Goal: Information Seeking & Learning: Learn about a topic

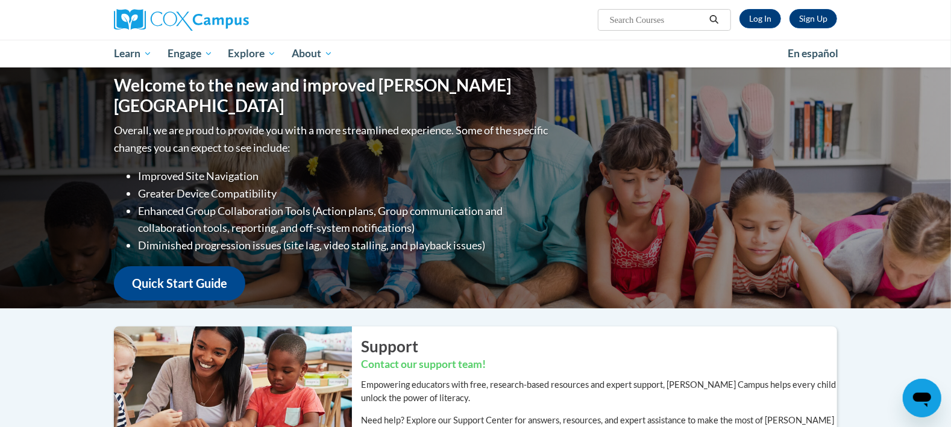
click at [598, 45] on ul "My Learning My Learning My Course Progress Certificates My Action Plans Group D…" at bounding box center [443, 54] width 674 height 28
click at [542, 8] on div "Sign Up Log In Search Search..." at bounding box center [599, 15] width 494 height 31
click at [761, 18] on link "Log In" at bounding box center [761, 18] width 42 height 19
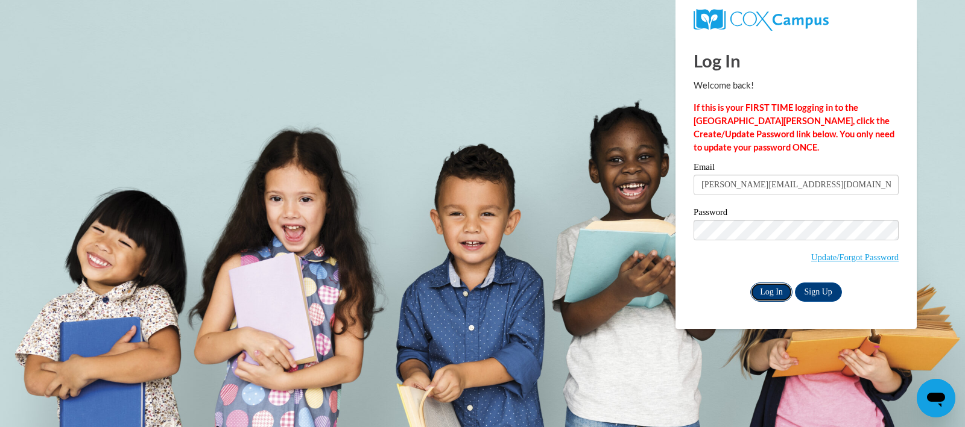
click at [764, 289] on input "Log In" at bounding box center [771, 292] width 42 height 19
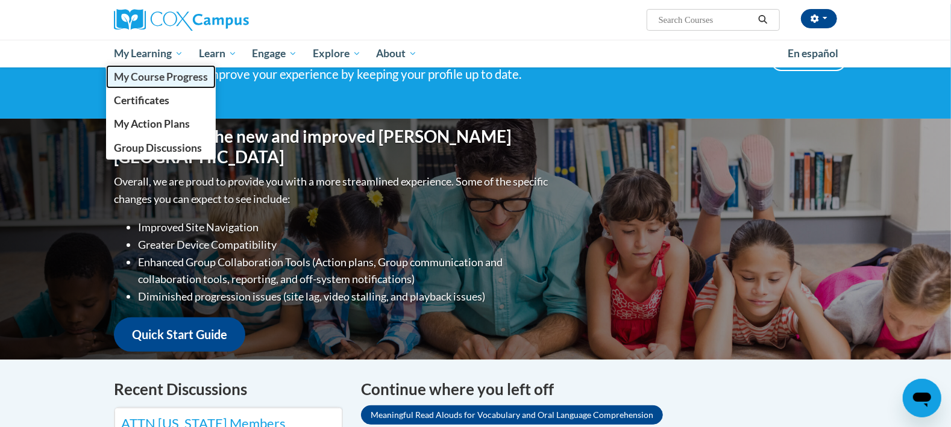
click at [165, 74] on span "My Course Progress" at bounding box center [161, 77] width 94 height 13
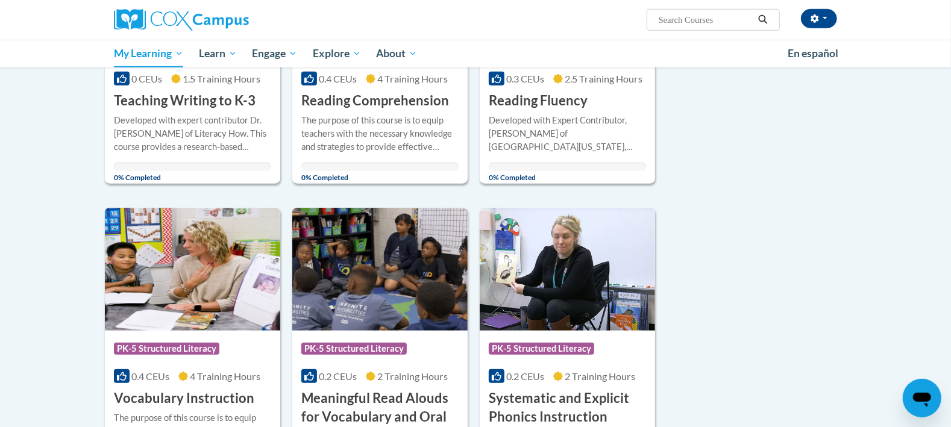
scroll to position [760, 0]
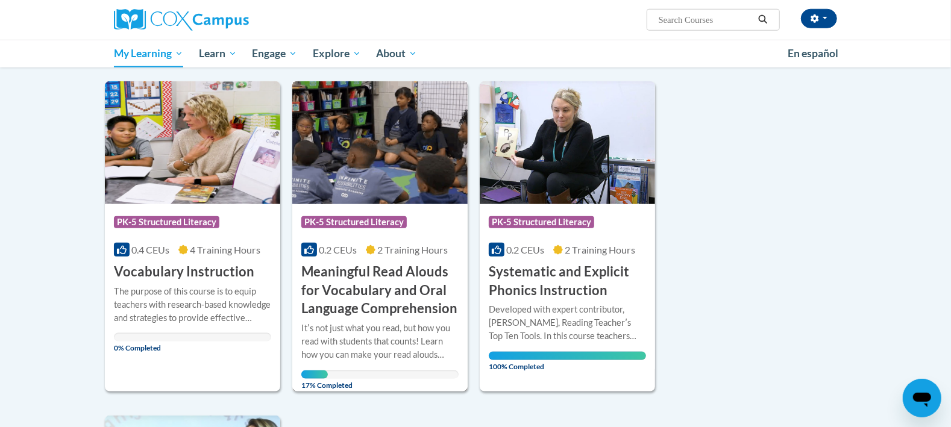
click at [370, 271] on h3 "Meaningful Read Alouds for Vocabulary and Oral Language Comprehension" at bounding box center [379, 290] width 157 height 55
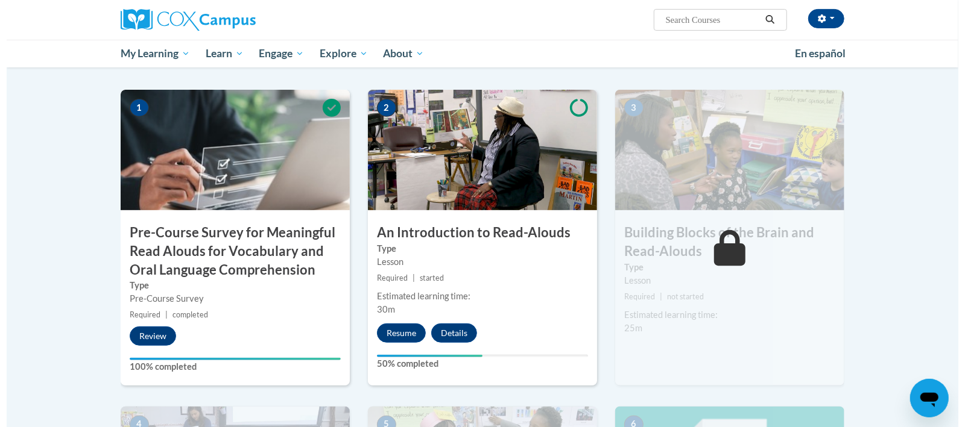
scroll to position [317, 0]
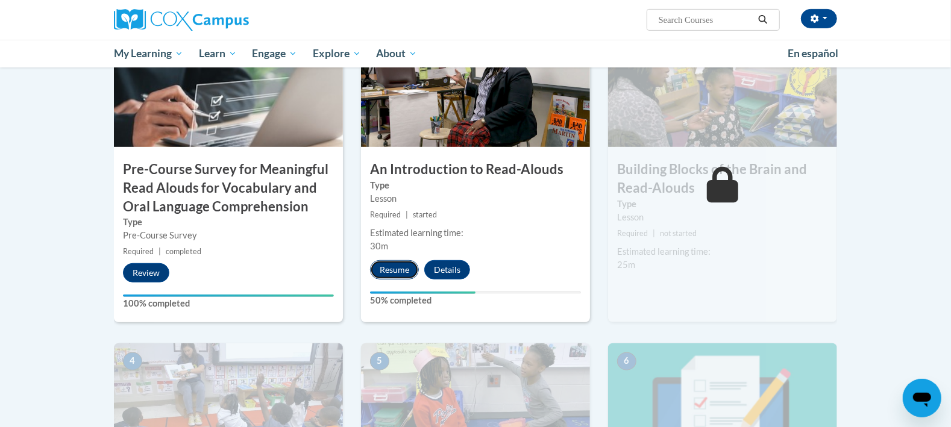
click at [390, 266] on button "Resume" at bounding box center [394, 269] width 49 height 19
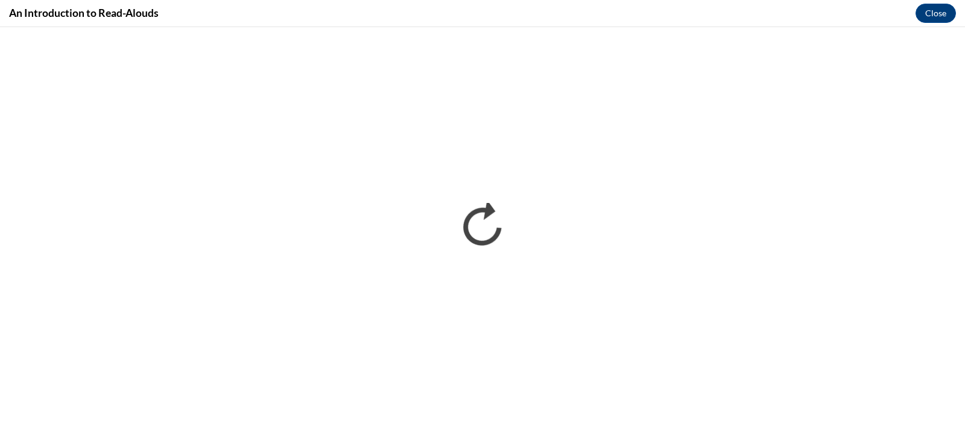
scroll to position [0, 0]
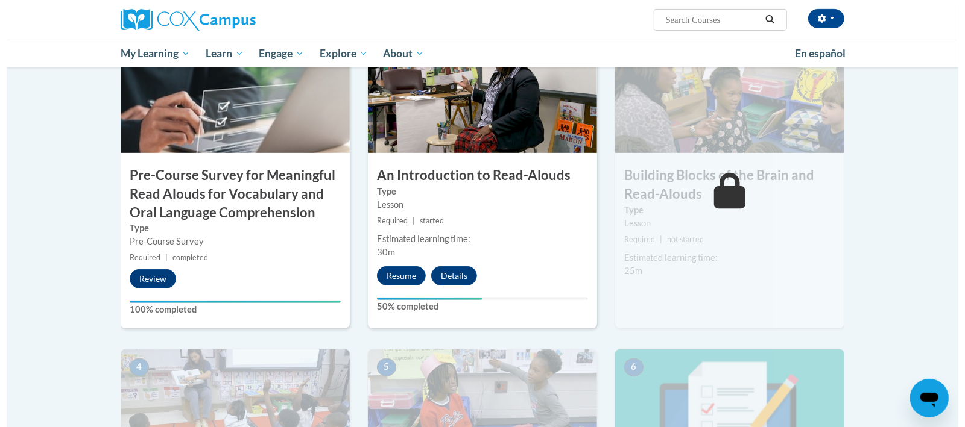
scroll to position [311, 0]
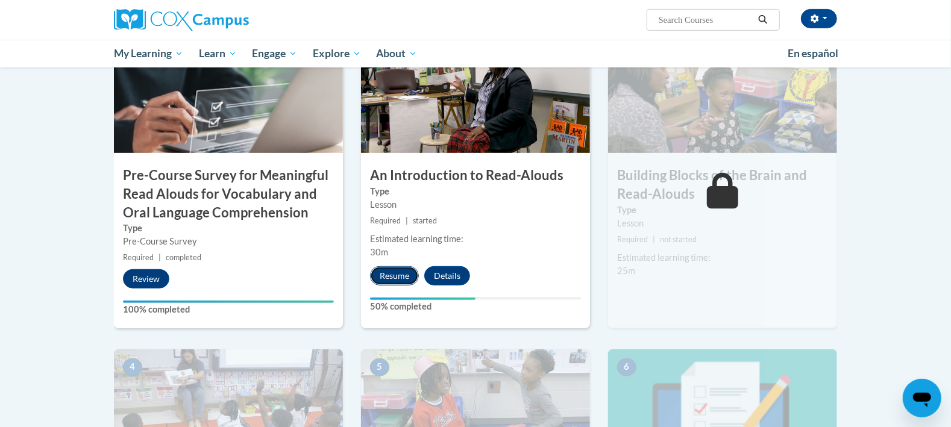
click at [399, 271] on button "Resume" at bounding box center [394, 275] width 49 height 19
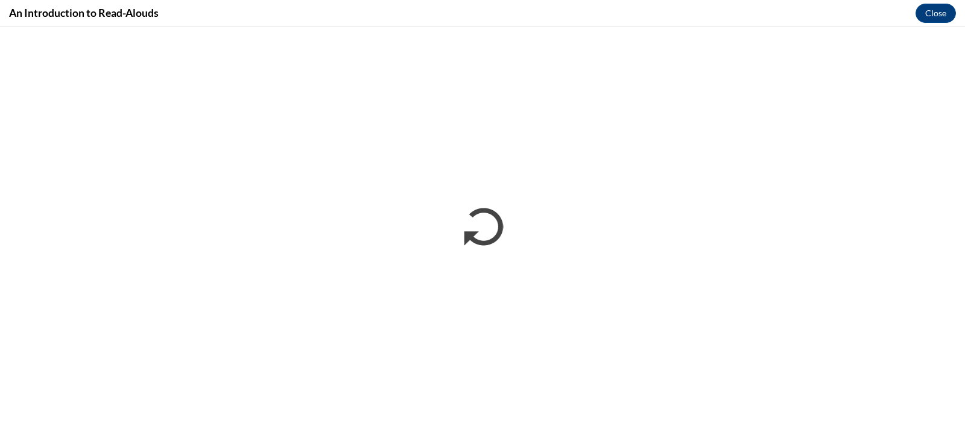
scroll to position [0, 0]
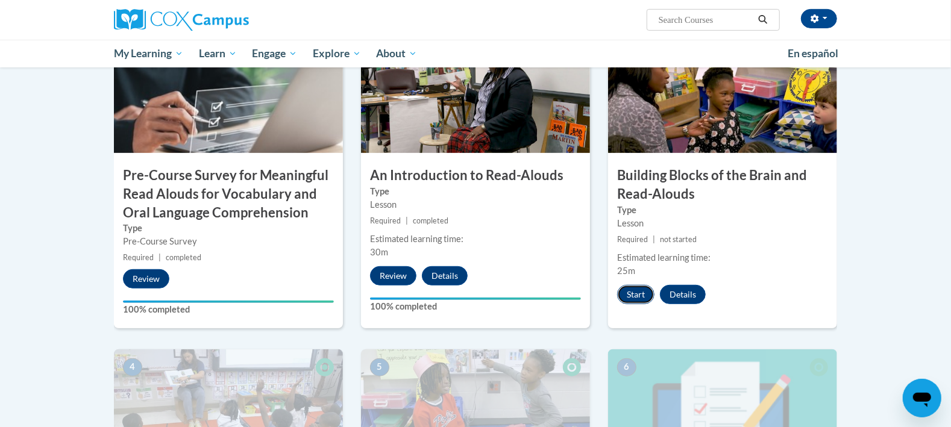
click at [638, 293] on button "Start" at bounding box center [635, 294] width 37 height 19
